Goal: Check status: Check status

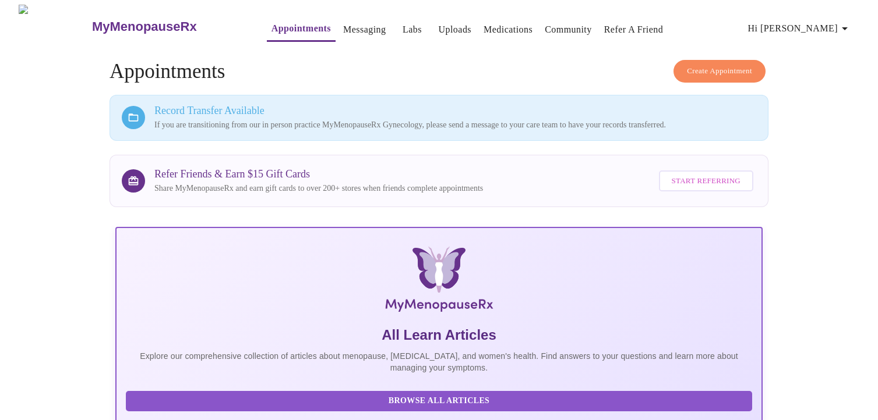
scroll to position [274, 0]
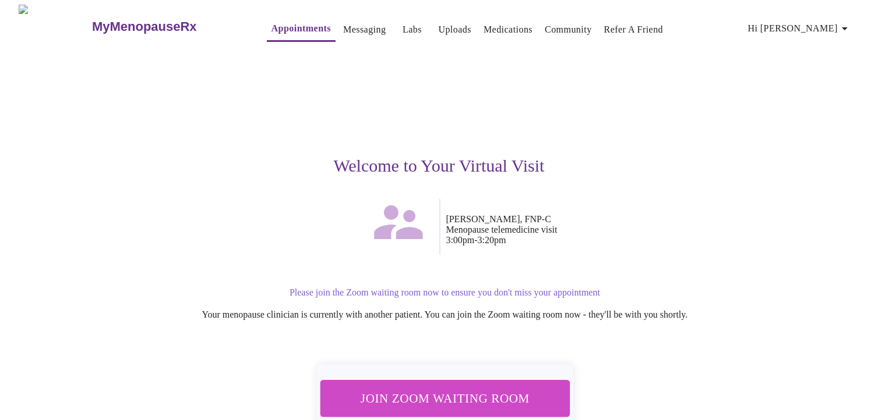
click at [531, 388] on span "Join Zoom Waiting Room" at bounding box center [445, 399] width 220 height 22
